Goal: Task Accomplishment & Management: Complete application form

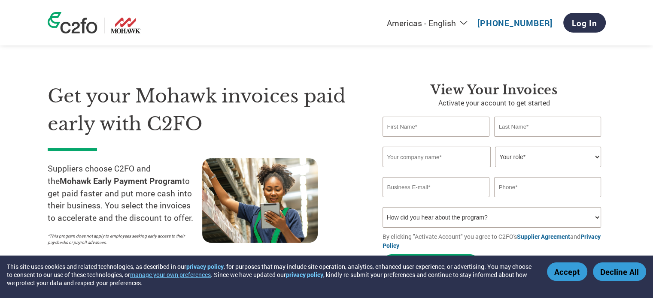
click at [406, 132] on input "text" at bounding box center [436, 127] width 107 height 20
type input "Vann"
type input "Brown"
type input "Brown Ox Ventures, Inc."
drag, startPoint x: 477, startPoint y: 161, endPoint x: 577, endPoint y: 149, distance: 100.0
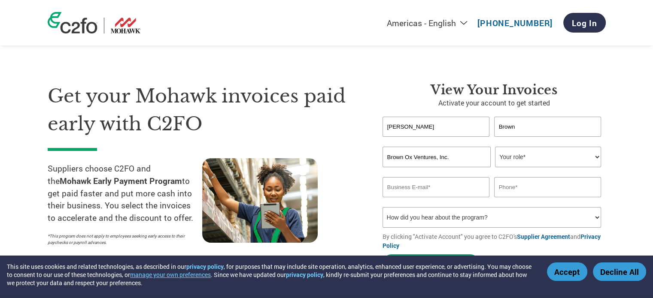
click at [487, 159] on input "Brown Ox Ventures, Inc." at bounding box center [437, 157] width 108 height 21
click at [599, 154] on select "Your role* CFO Controller Credit Manager Finance Director Treasurer CEO Preside…" at bounding box center [548, 157] width 106 height 21
select select "CEO"
click at [495, 147] on select "Your role* CFO Controller Credit Manager Finance Director Treasurer CEO Preside…" at bounding box center [548, 157] width 106 height 21
click at [440, 193] on input "email" at bounding box center [436, 187] width 107 height 20
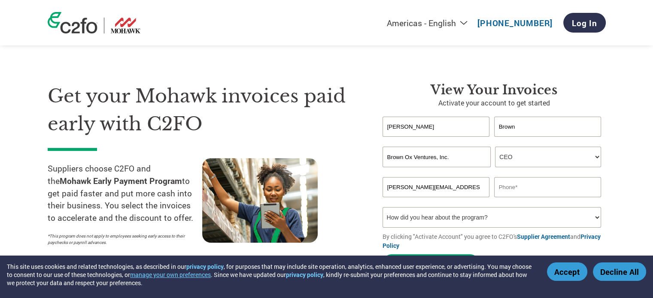
type input "vann@brownox.com"
type input "706-409-0303"
click at [482, 215] on select "How did you hear about the program? Received a letter Email Social Media Online…" at bounding box center [492, 217] width 219 height 21
select select "Email"
click at [383, 207] on select "How did you hear about the program? Received a letter Email Social Media Online…" at bounding box center [492, 217] width 219 height 21
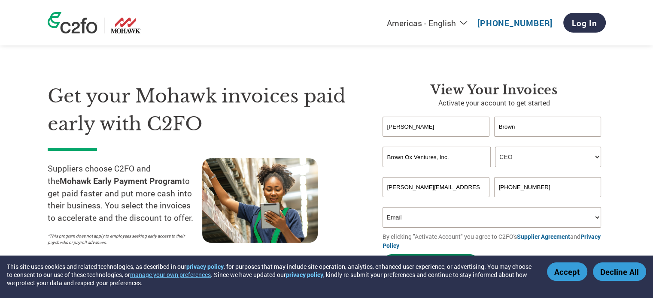
click at [424, 262] on button "Activate Account" at bounding box center [431, 264] width 97 height 18
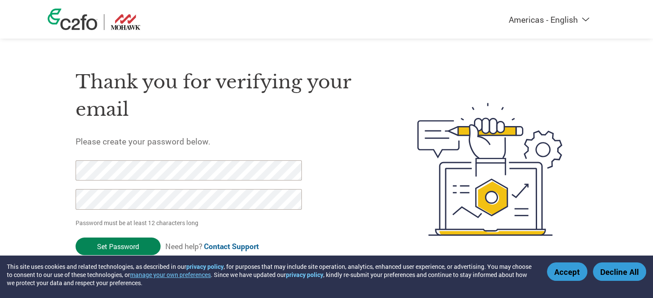
click at [147, 245] on input "Set Password" at bounding box center [118, 247] width 85 height 18
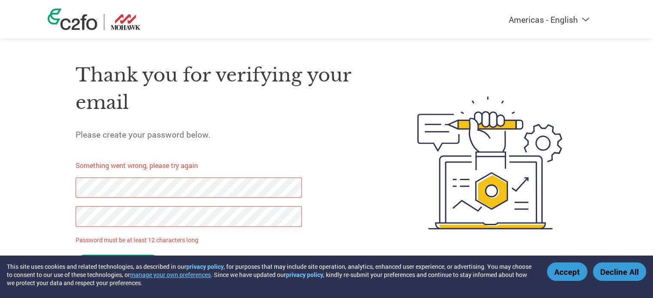
scroll to position [7, 0]
click at [91, 262] on input "Set Password" at bounding box center [118, 264] width 85 height 18
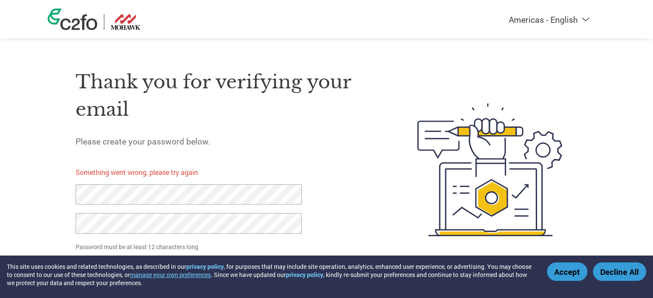
click at [96, 270] on input "Set Password" at bounding box center [118, 271] width 85 height 18
click at [105, 268] on input "Set Password" at bounding box center [118, 271] width 85 height 18
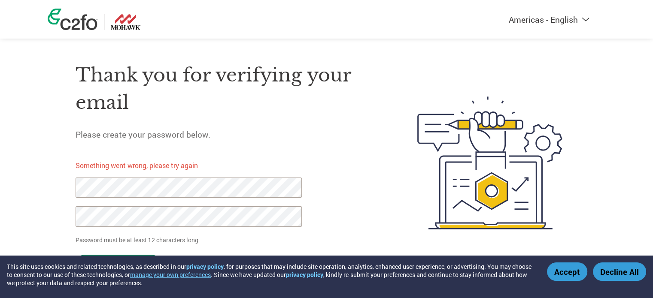
click at [143, 260] on input "Set Password" at bounding box center [118, 264] width 85 height 18
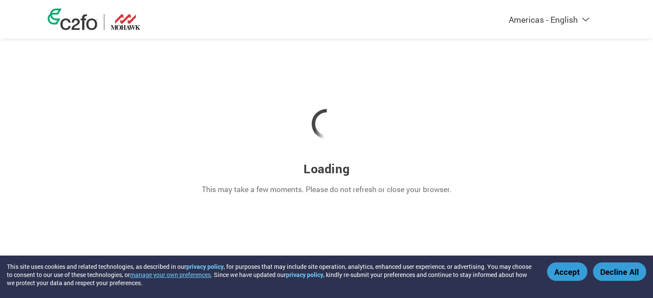
scroll to position [0, 0]
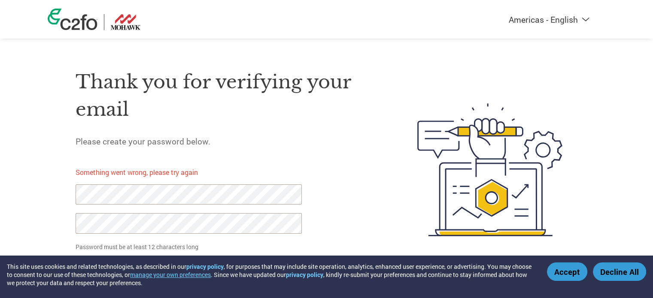
click at [229, 271] on link "Contact Support" at bounding box center [231, 271] width 55 height 10
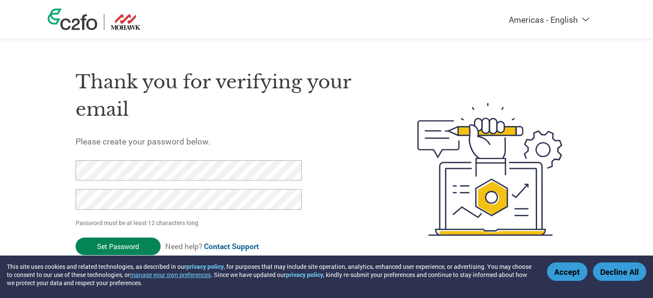
click at [131, 243] on input "Set Password" at bounding box center [118, 247] width 85 height 18
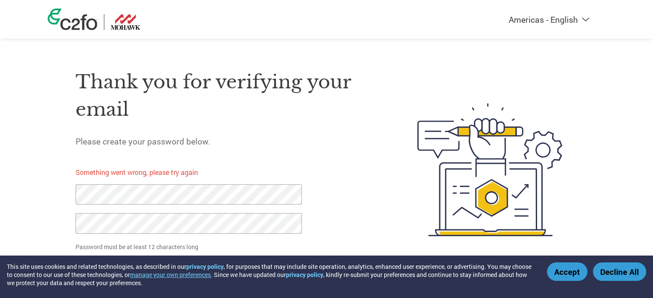
click at [240, 269] on link "Contact Support" at bounding box center [231, 271] width 55 height 10
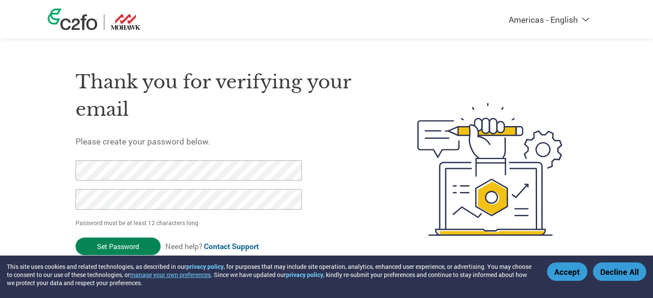
click at [110, 249] on input "Set Password" at bounding box center [118, 247] width 85 height 18
click at [145, 246] on input "Set Password" at bounding box center [118, 247] width 85 height 18
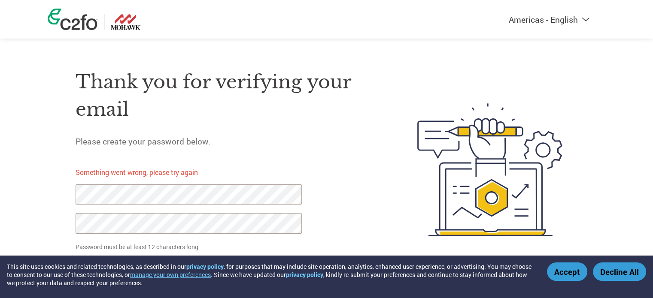
drag, startPoint x: 659, startPoint y: 4, endPoint x: 405, endPoint y: 140, distance: 288.4
click at [405, 140] on img at bounding box center [490, 170] width 176 height 228
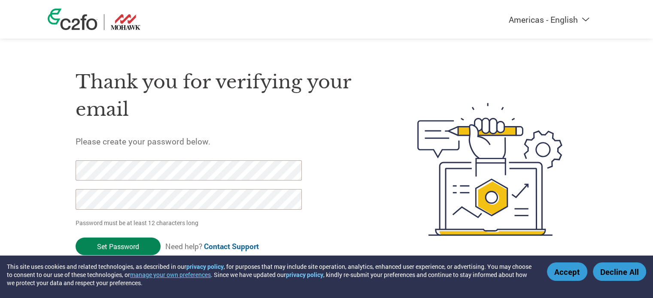
click at [122, 246] on input "Set Password" at bounding box center [118, 247] width 85 height 18
